Goal: Information Seeking & Learning: Learn about a topic

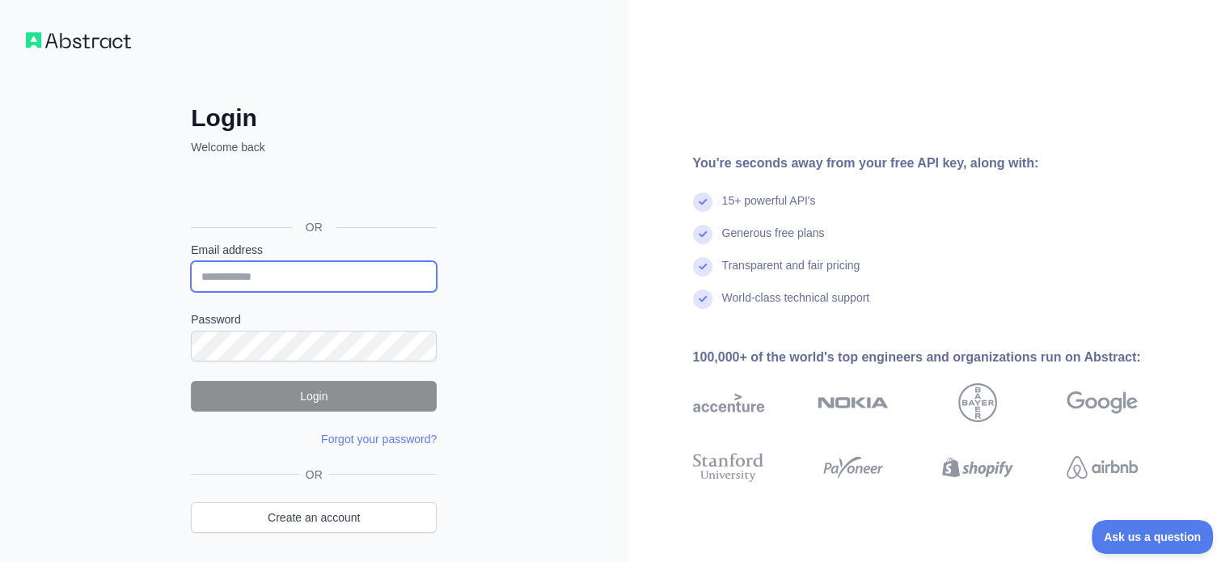
paste input "**********"
type input "**********"
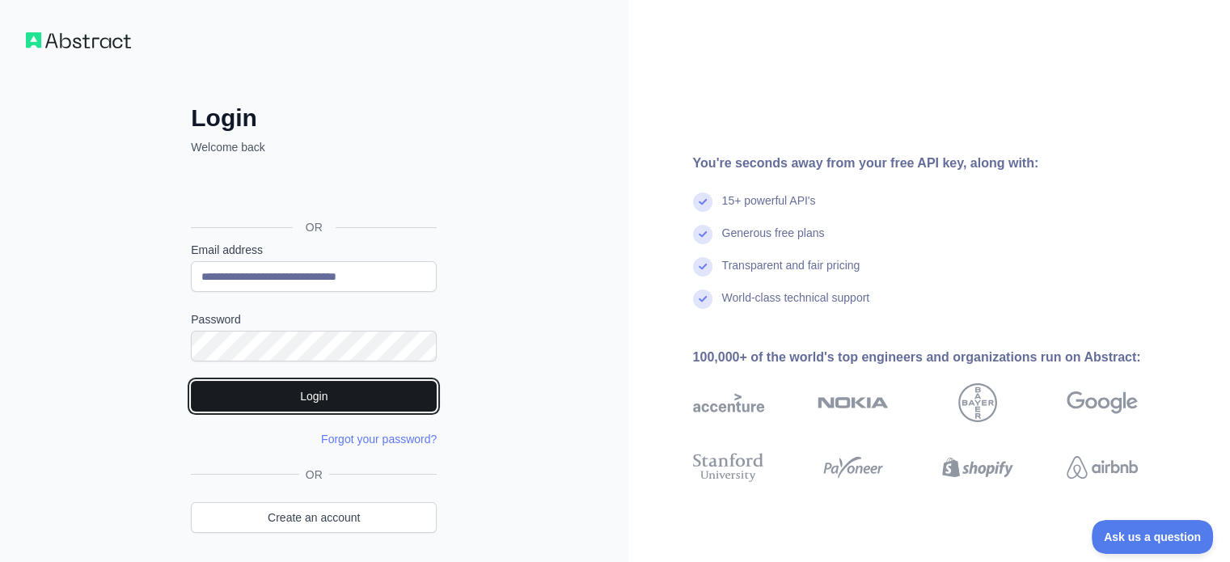
click at [290, 392] on button "Login" at bounding box center [314, 396] width 246 height 31
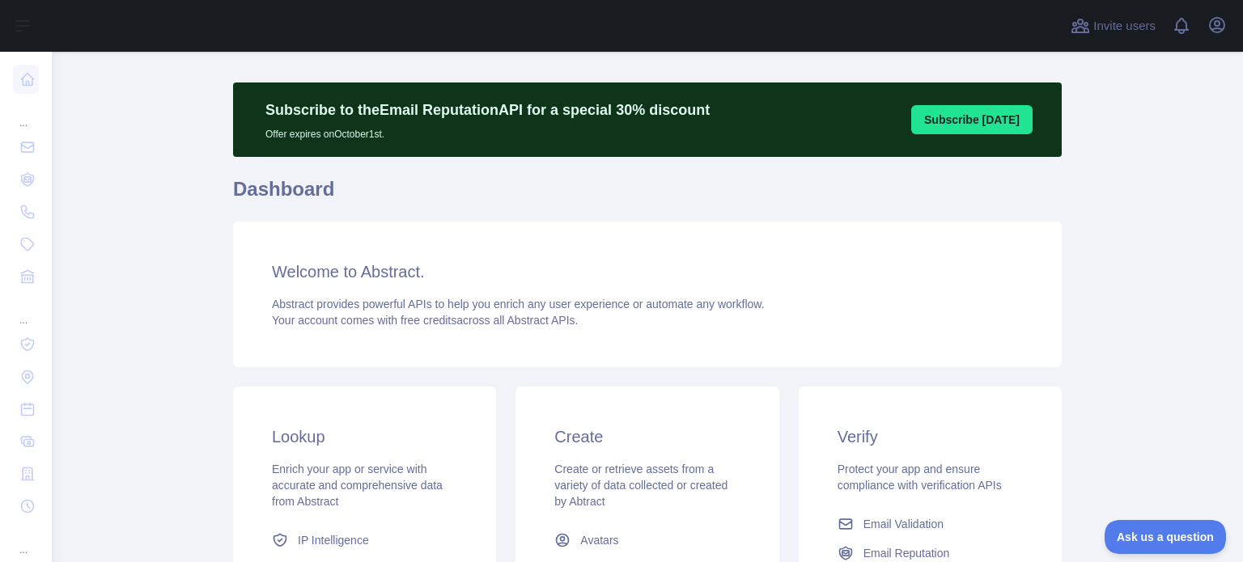
scroll to position [19, 0]
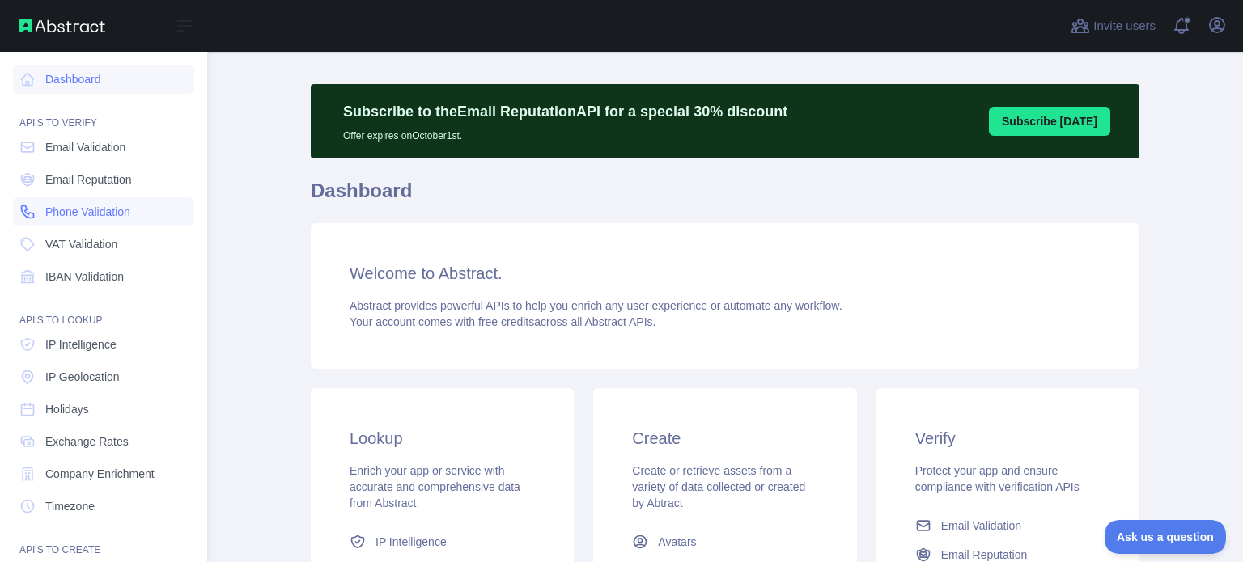
click at [77, 218] on span "Phone Validation" at bounding box center [87, 212] width 85 height 16
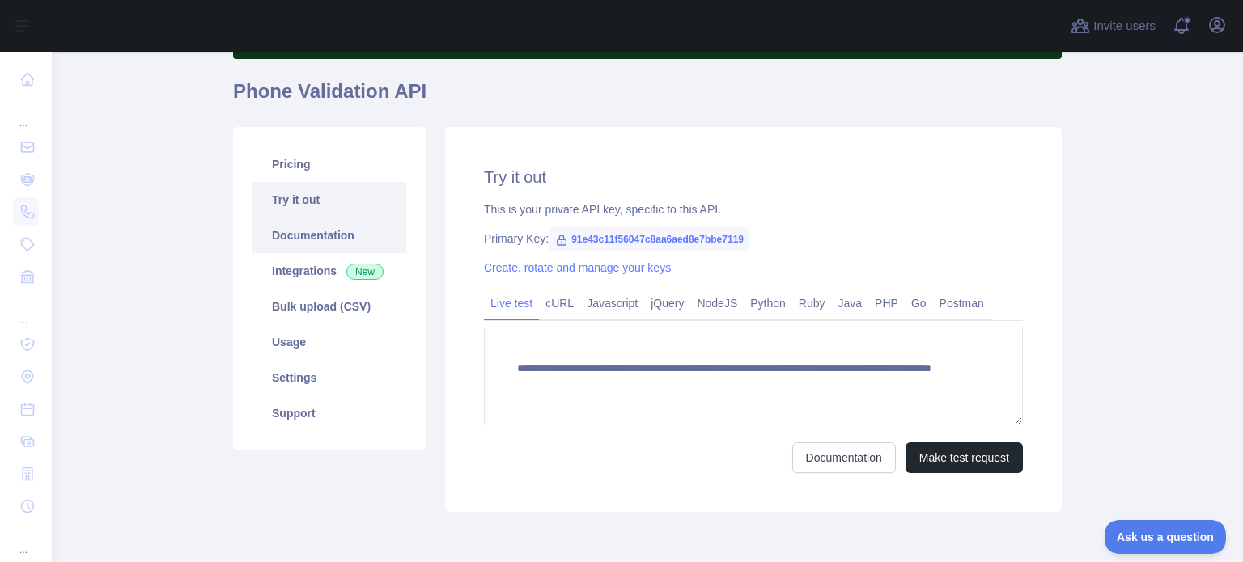
scroll to position [120, 0]
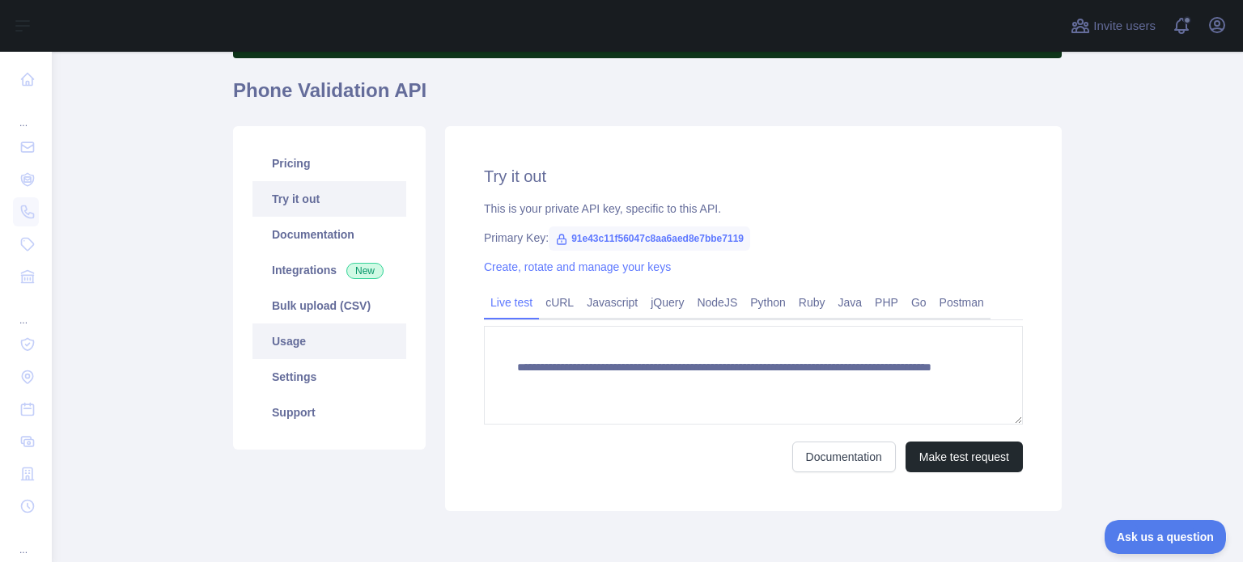
click at [304, 352] on link "Usage" at bounding box center [329, 342] width 154 height 36
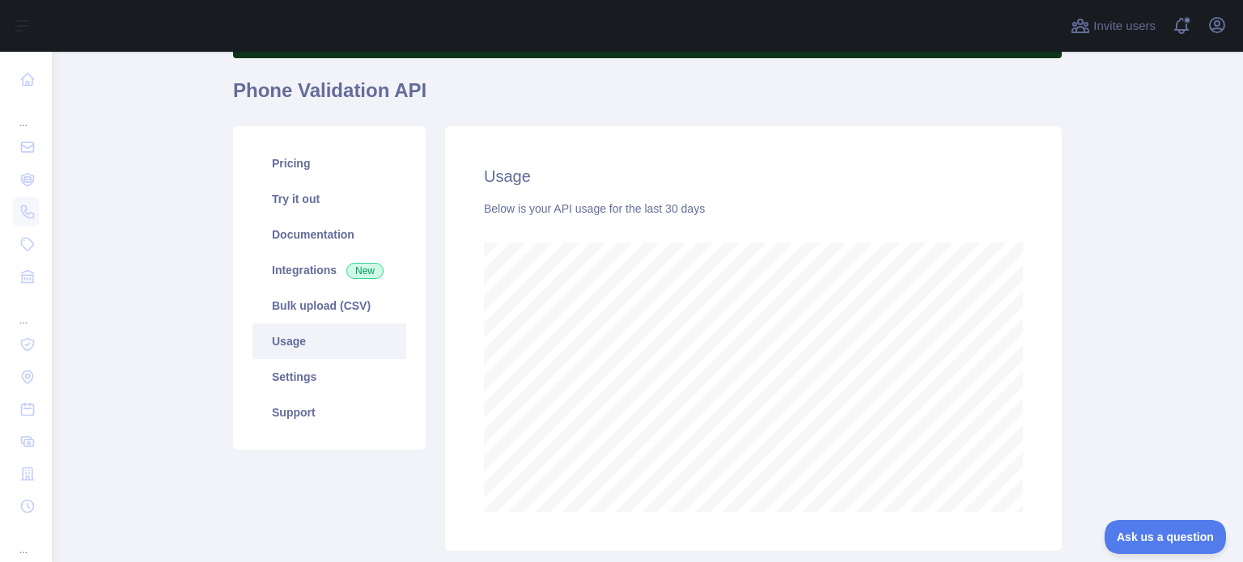
scroll to position [510, 1178]
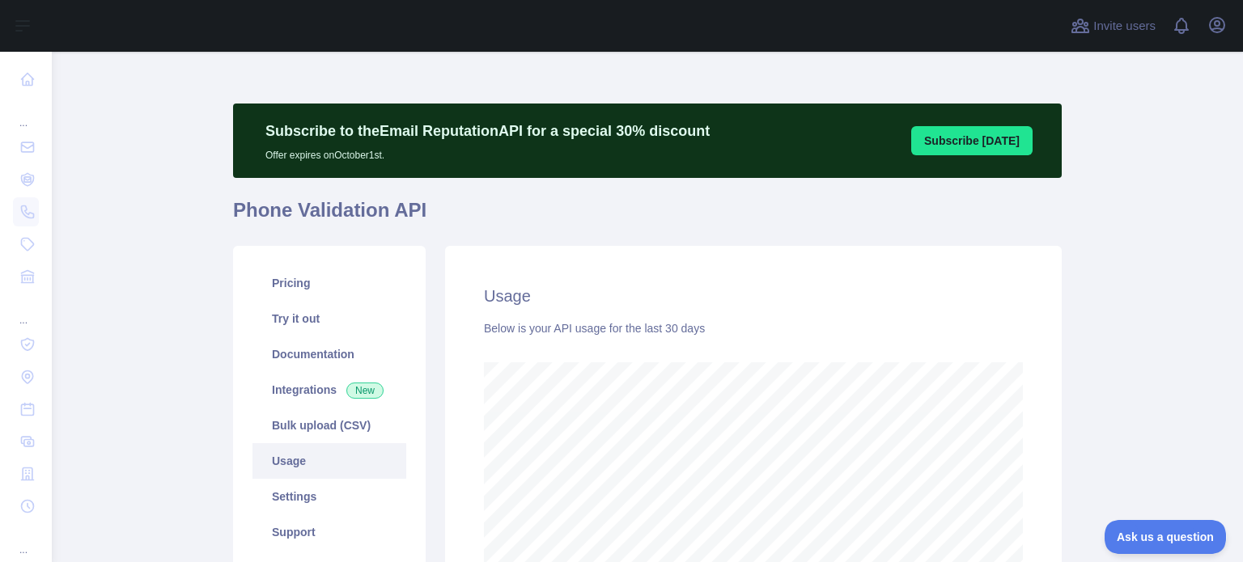
scroll to position [227, 0]
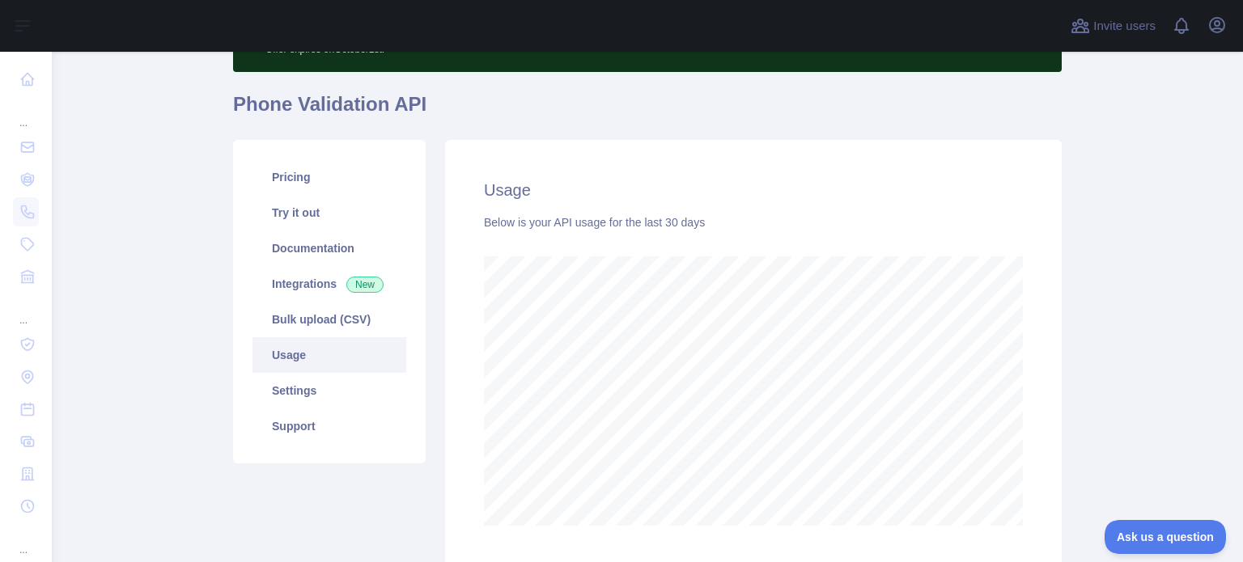
scroll to position [107, 0]
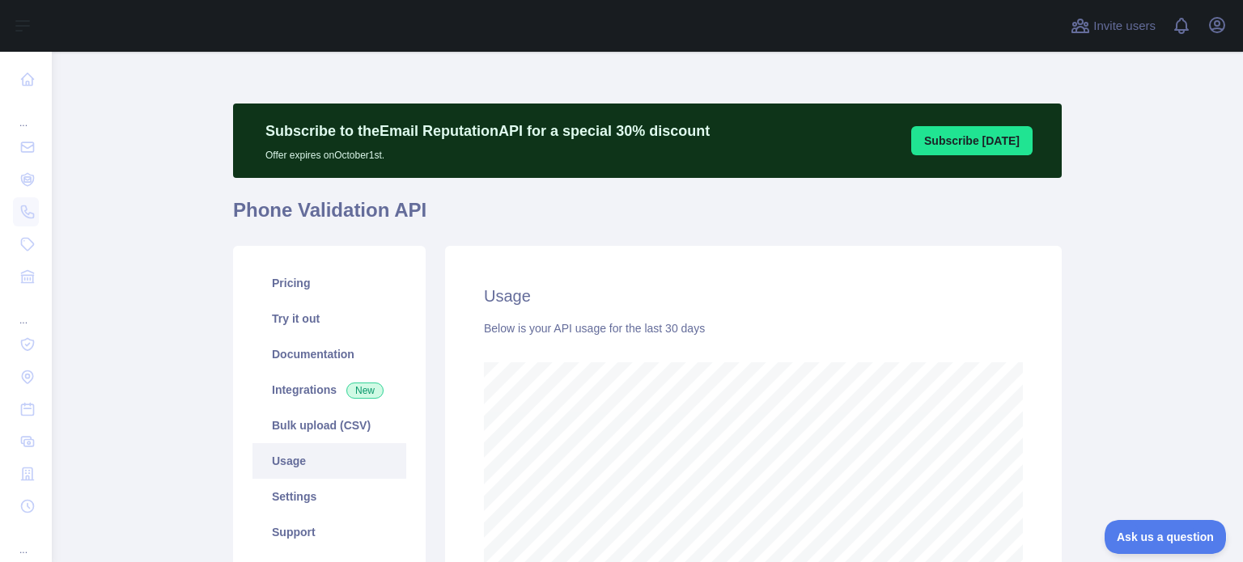
scroll to position [74, 0]
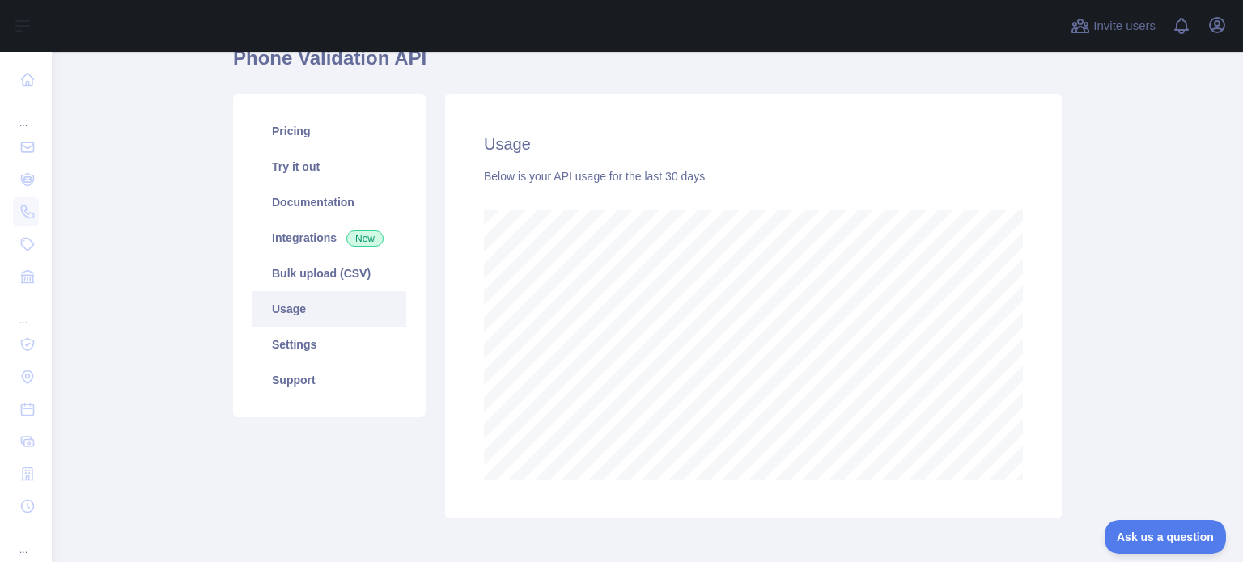
scroll to position [159, 0]
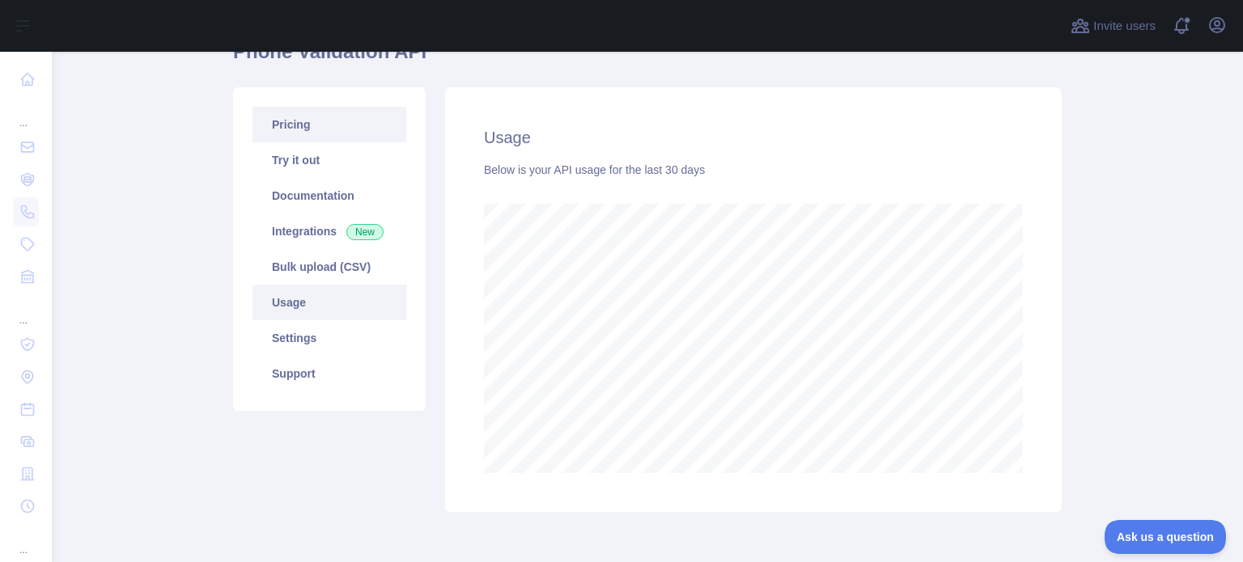
click at [290, 136] on link "Pricing" at bounding box center [329, 125] width 154 height 36
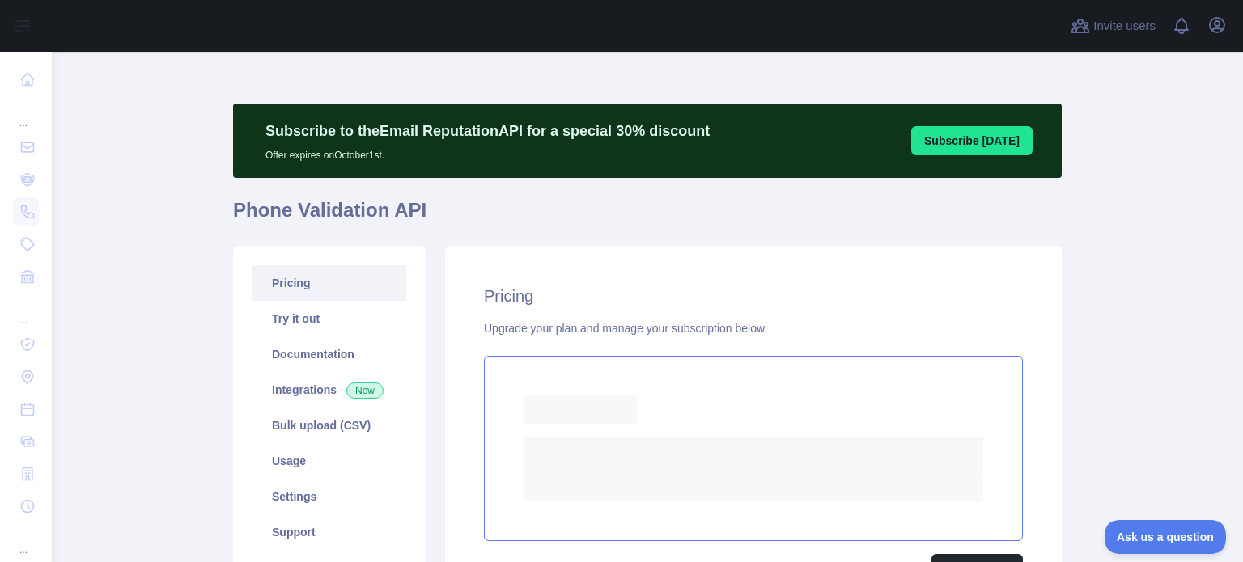
scroll to position [61, 0]
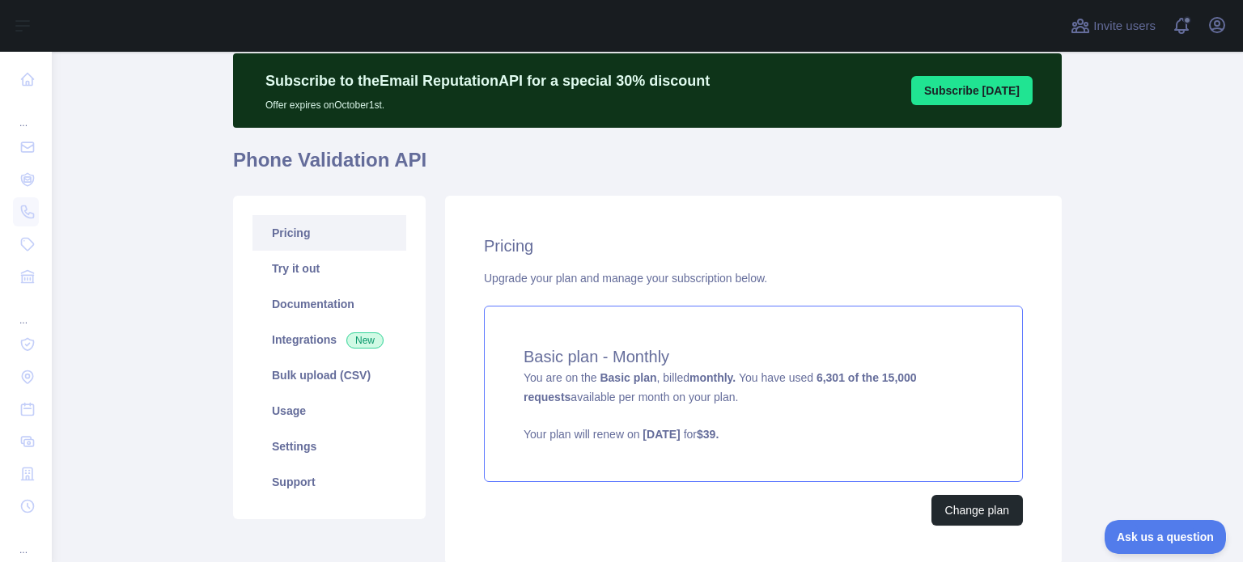
scroll to position [55, 0]
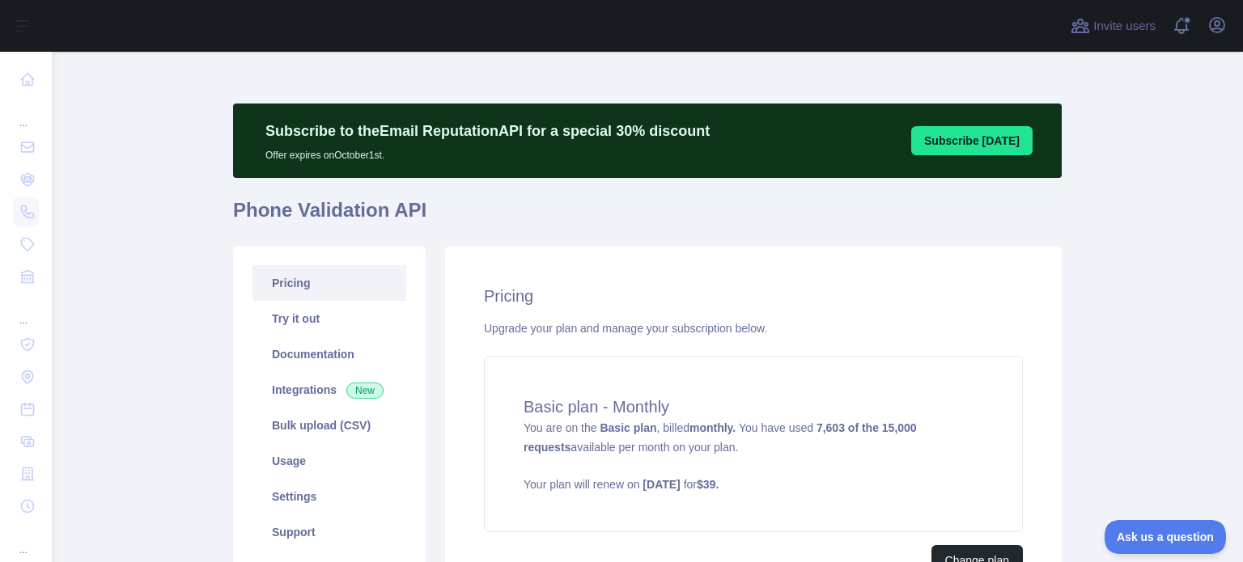
click at [259, 243] on div "Pricing Try it out Documentation Integrations New Bulk upload (CSV) Usage Setti…" at bounding box center [647, 430] width 848 height 388
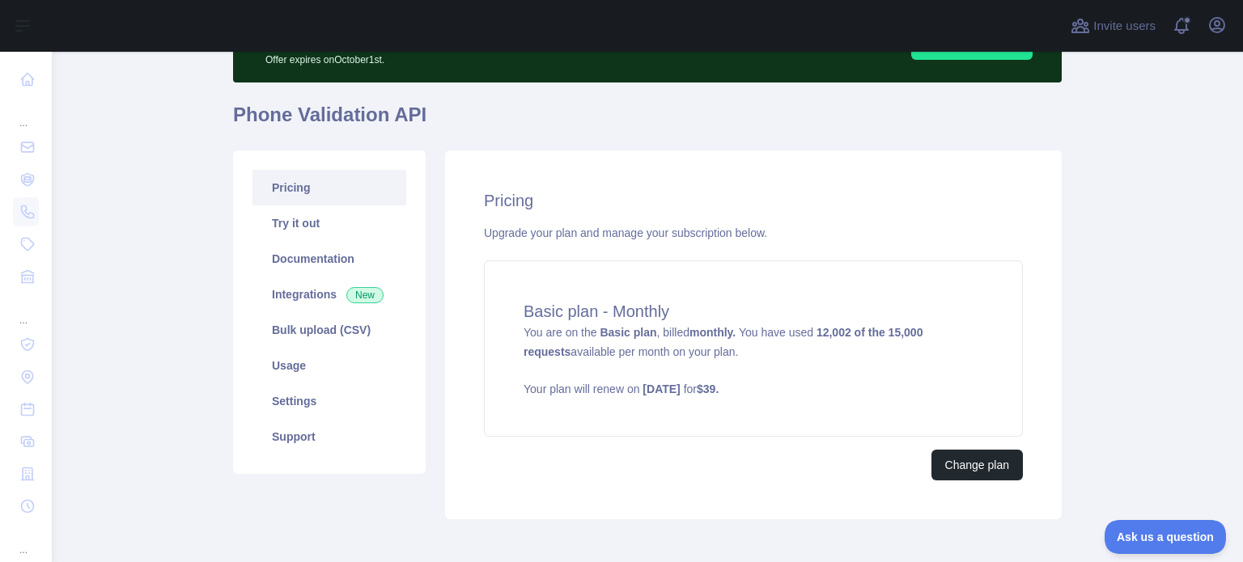
scroll to position [96, 0]
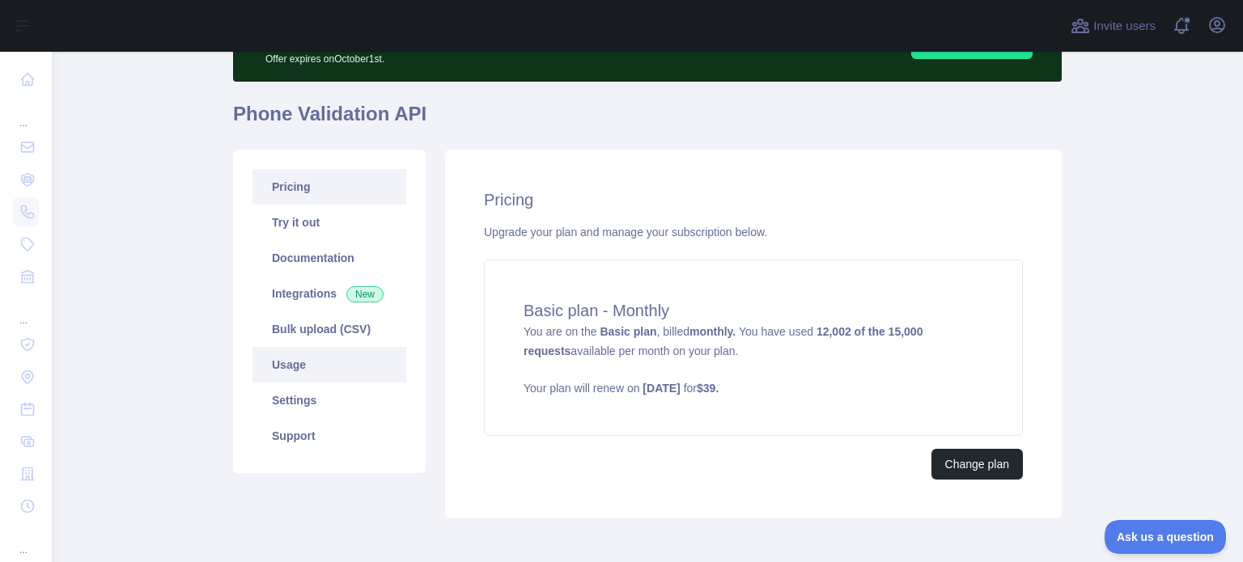
click at [324, 368] on link "Usage" at bounding box center [329, 365] width 154 height 36
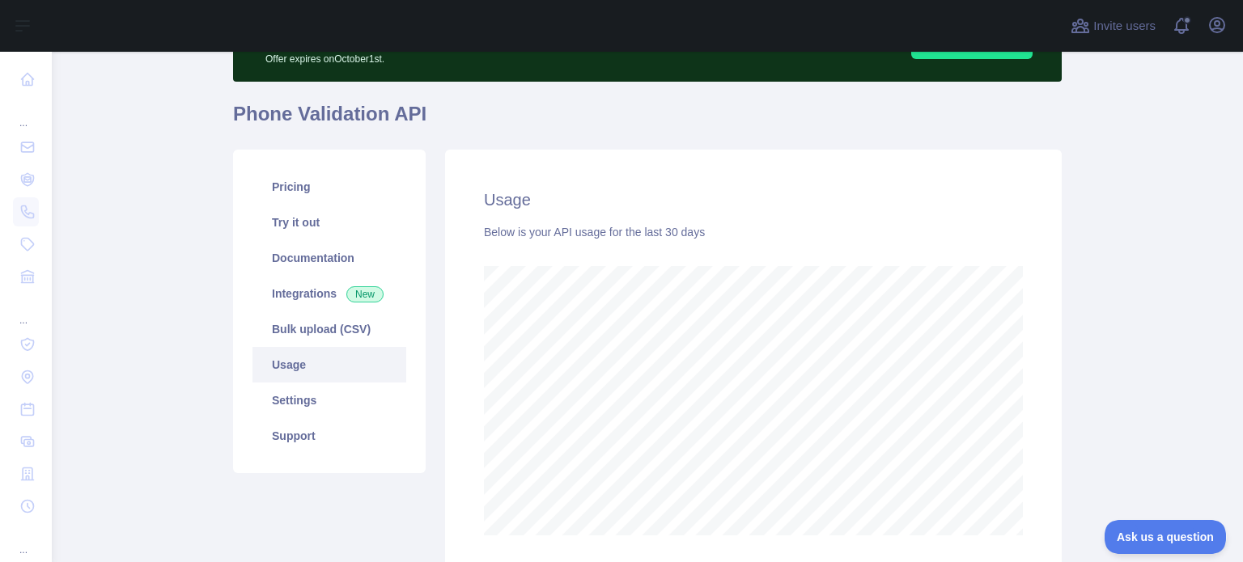
scroll to position [510, 1178]
click at [288, 191] on link "Pricing" at bounding box center [329, 187] width 154 height 36
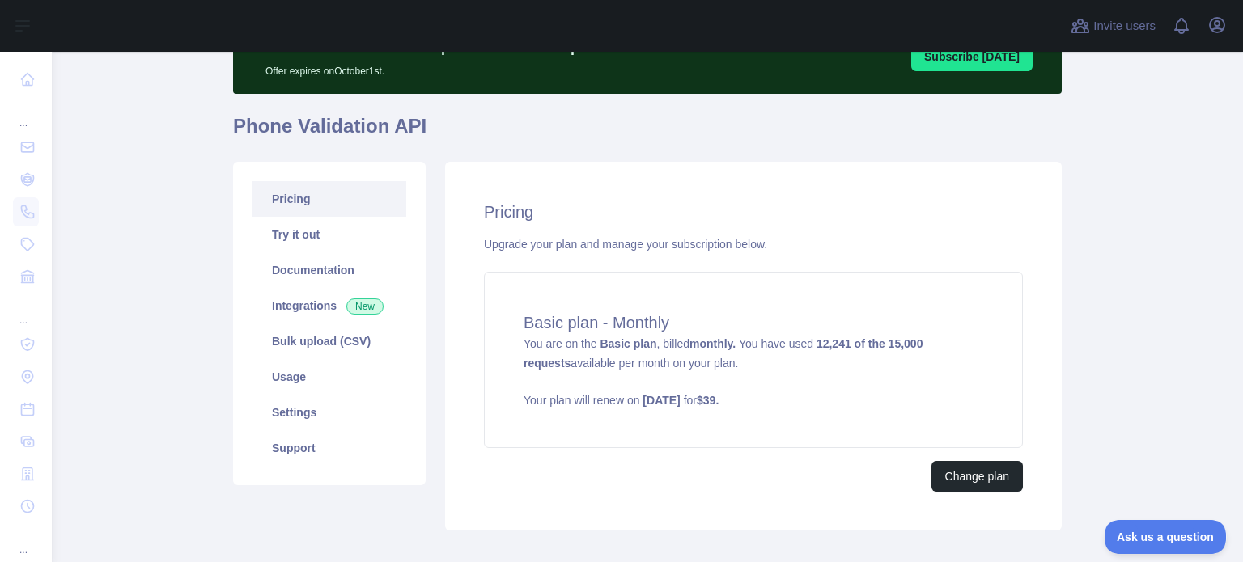
scroll to position [87, 0]
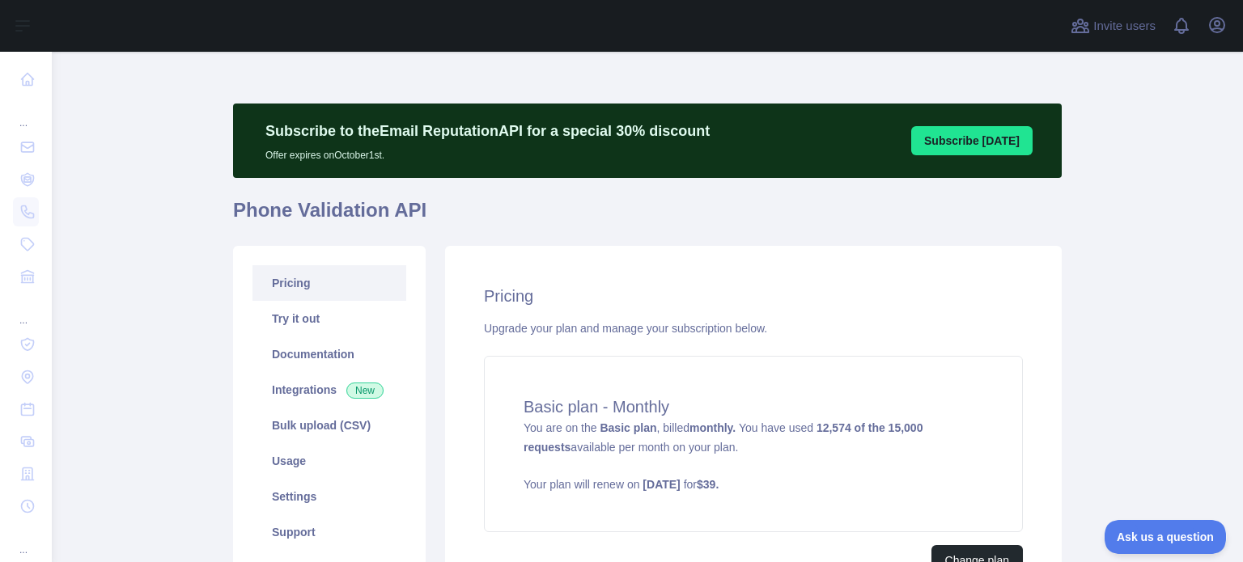
scroll to position [53, 0]
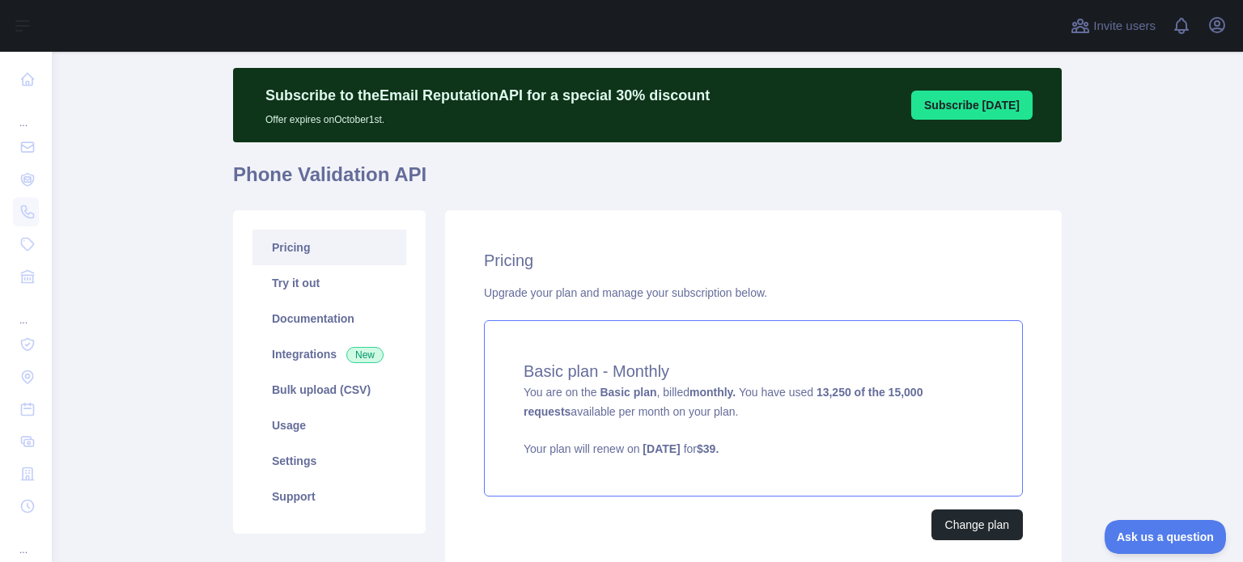
scroll to position [36, 0]
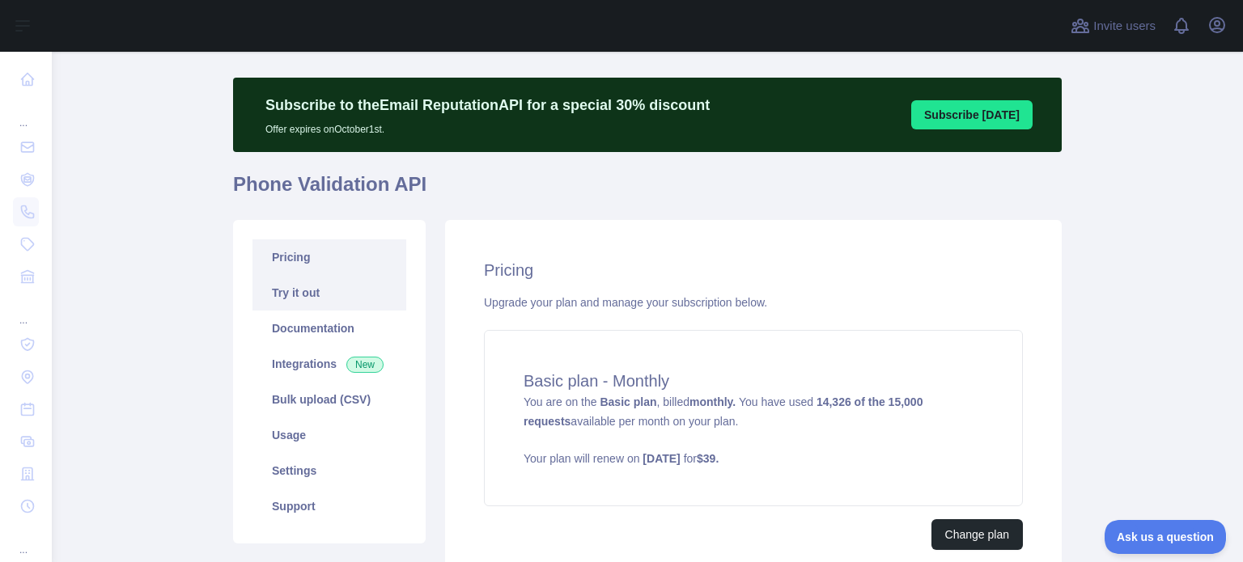
scroll to position [28, 0]
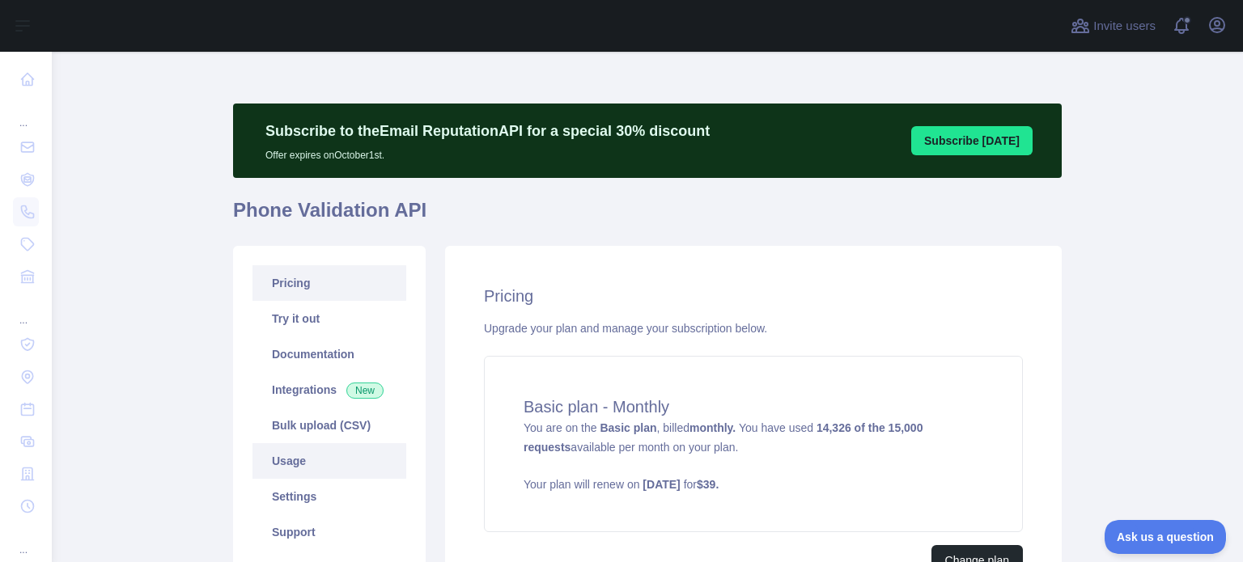
click at [285, 460] on link "Usage" at bounding box center [329, 461] width 154 height 36
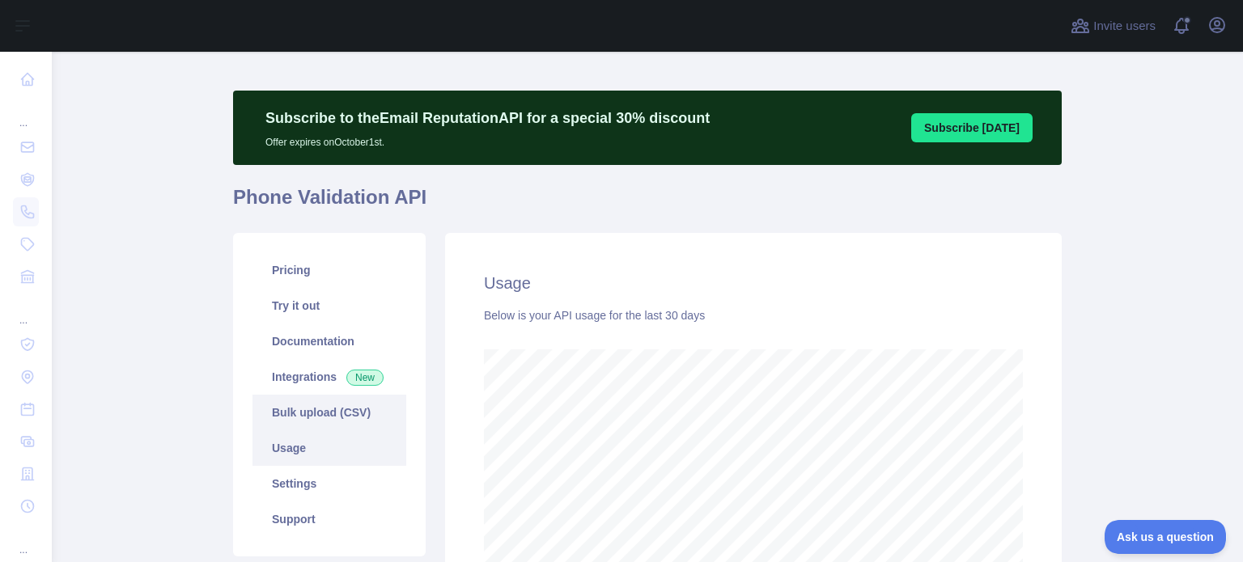
scroll to position [131, 0]
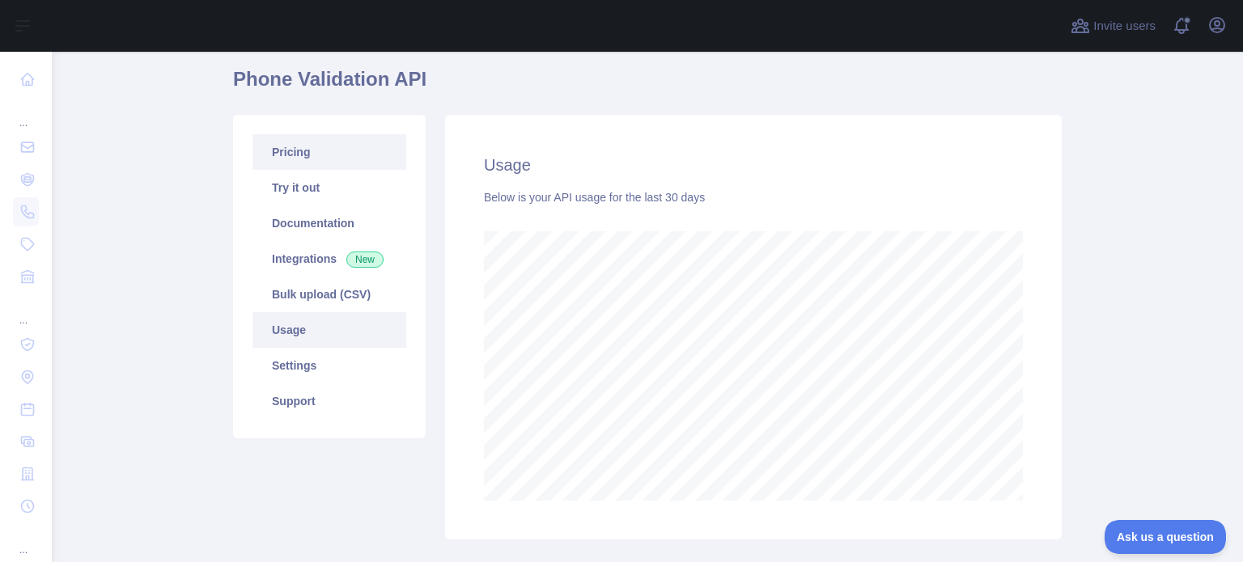
click at [288, 152] on link "Pricing" at bounding box center [329, 152] width 154 height 36
